Goal: Task Accomplishment & Management: Use online tool/utility

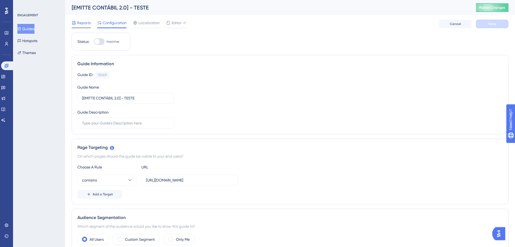
click at [84, 23] on span "Reports" at bounding box center [84, 23] width 14 height 7
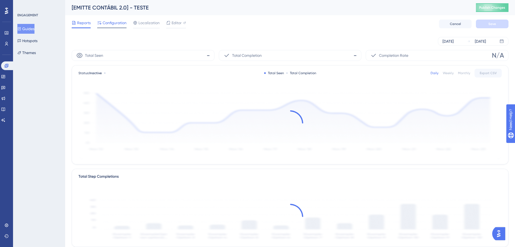
click at [106, 24] on span "Configuration" at bounding box center [115, 23] width 24 height 7
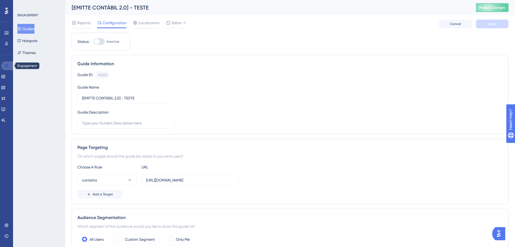
click at [8, 65] on icon at bounding box center [6, 65] width 4 height 4
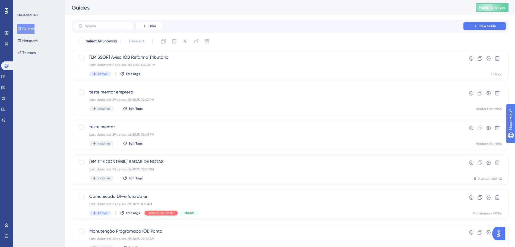
click at [487, 25] on span "New Guide" at bounding box center [487, 26] width 17 height 4
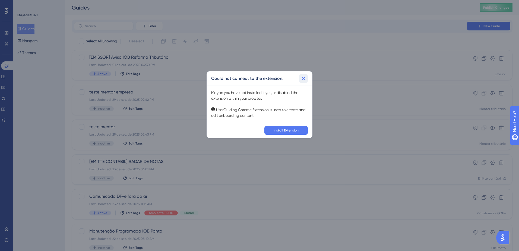
click at [306, 76] on button at bounding box center [303, 78] width 9 height 9
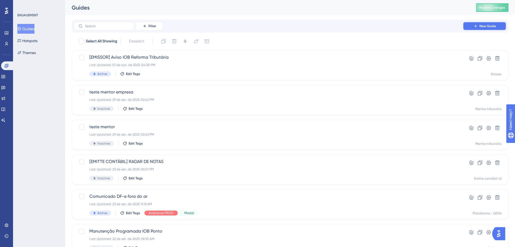
click at [484, 29] on button "New Guide" at bounding box center [484, 26] width 43 height 9
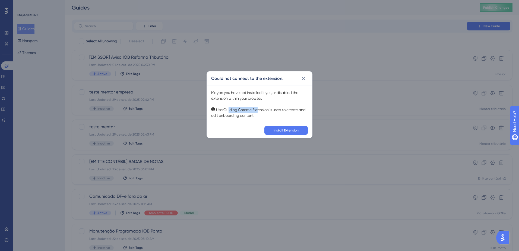
drag, startPoint x: 236, startPoint y: 109, endPoint x: 265, endPoint y: 110, distance: 28.2
click at [264, 110] on div "Maybe you have not installed it yet, or disabled the extension within your brow…" at bounding box center [259, 104] width 97 height 28
drag, startPoint x: 265, startPoint y: 110, endPoint x: 289, endPoint y: 125, distance: 28.5
click at [255, 117] on div "Maybe you have not installed it yet, or disabled the extension within your brow…" at bounding box center [259, 104] width 97 height 28
click at [293, 126] on div "Install Extension" at bounding box center [259, 130] width 105 height 15
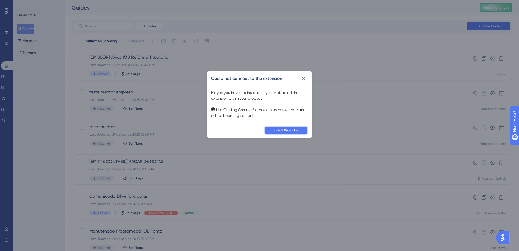
click at [295, 128] on span "Install Extension" at bounding box center [285, 130] width 25 height 4
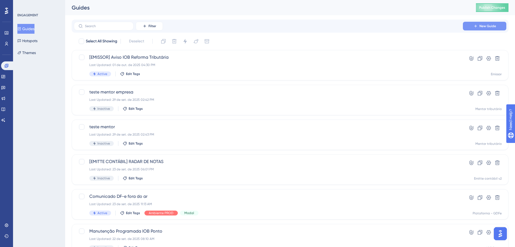
click at [475, 25] on icon at bounding box center [475, 26] width 4 height 4
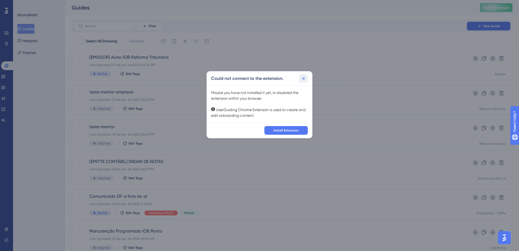
click at [305, 75] on button at bounding box center [303, 78] width 9 height 9
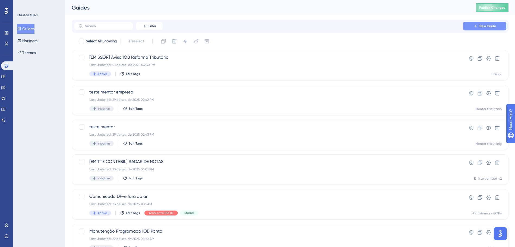
click at [473, 26] on icon at bounding box center [475, 26] width 4 height 4
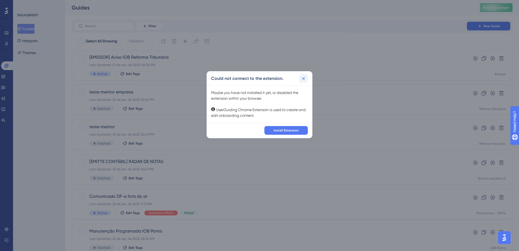
click at [303, 75] on button at bounding box center [303, 78] width 9 height 9
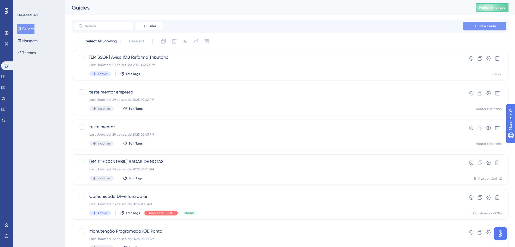
click at [501, 26] on button "New Guide" at bounding box center [484, 26] width 43 height 9
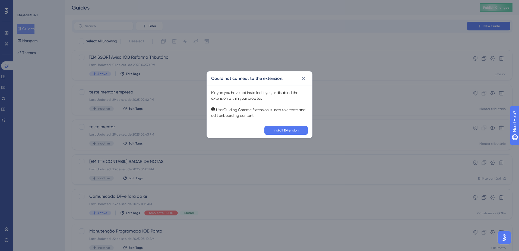
click at [87, 83] on div "Could not connect to the extension. Maybe you have not installed it yet, or dis…" at bounding box center [259, 125] width 519 height 251
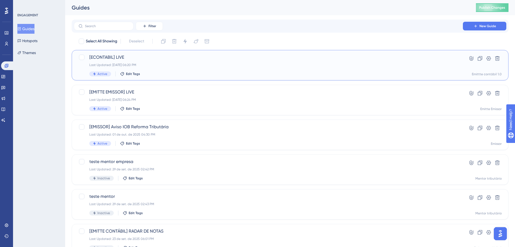
click at [155, 60] on span "[ECONTABIL] LIVE" at bounding box center [268, 57] width 358 height 7
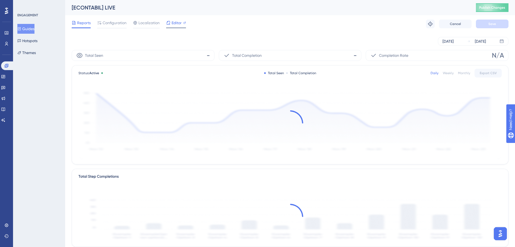
click at [174, 22] on span "Editor" at bounding box center [176, 23] width 10 height 7
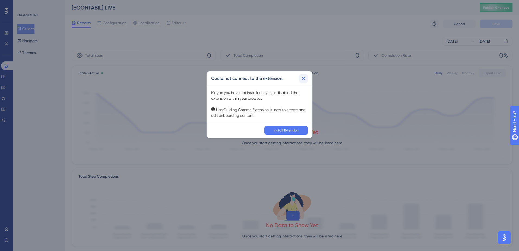
click at [304, 79] on icon at bounding box center [303, 78] width 3 height 3
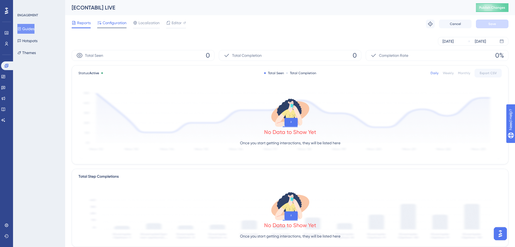
click at [114, 24] on span "Configuration" at bounding box center [115, 23] width 24 height 7
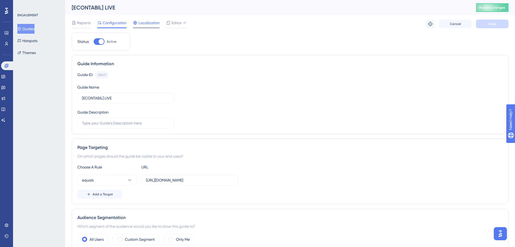
click at [141, 25] on span "Localization" at bounding box center [148, 23] width 21 height 7
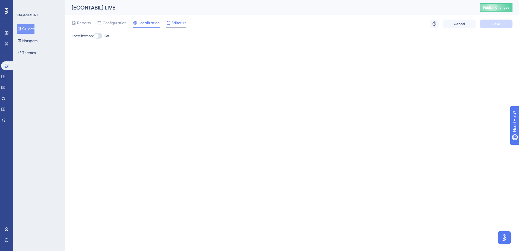
click at [170, 27] on div at bounding box center [176, 27] width 20 height 1
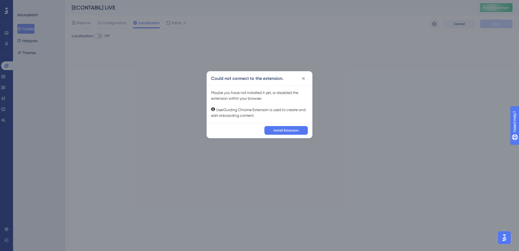
click at [105, 23] on div "Could not connect to the extension. Maybe you have not installed it yet, or dis…" at bounding box center [259, 125] width 519 height 251
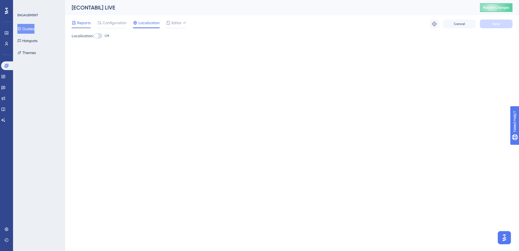
click at [85, 23] on span "Reports" at bounding box center [84, 23] width 14 height 7
